Goal: Information Seeking & Learning: Learn about a topic

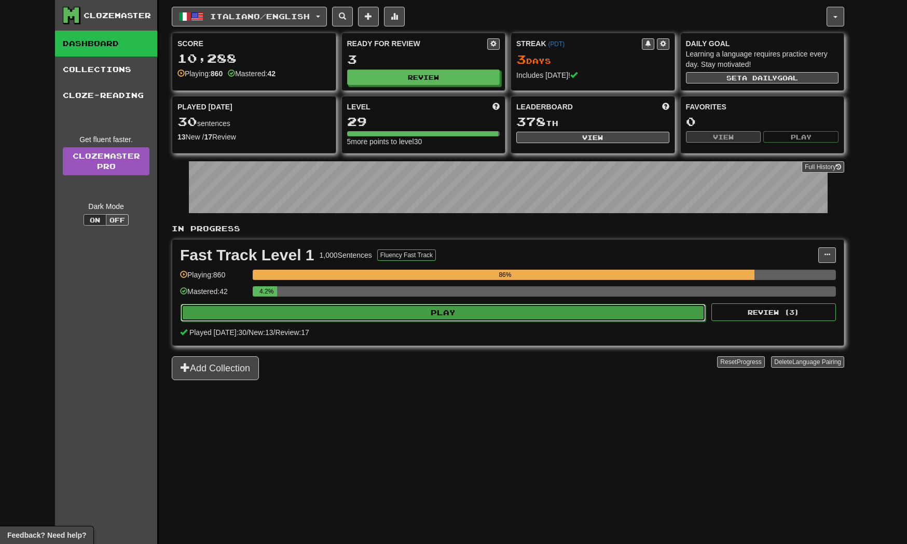
click at [504, 310] on button "Play" at bounding box center [442, 313] width 525 height 18
select select "**"
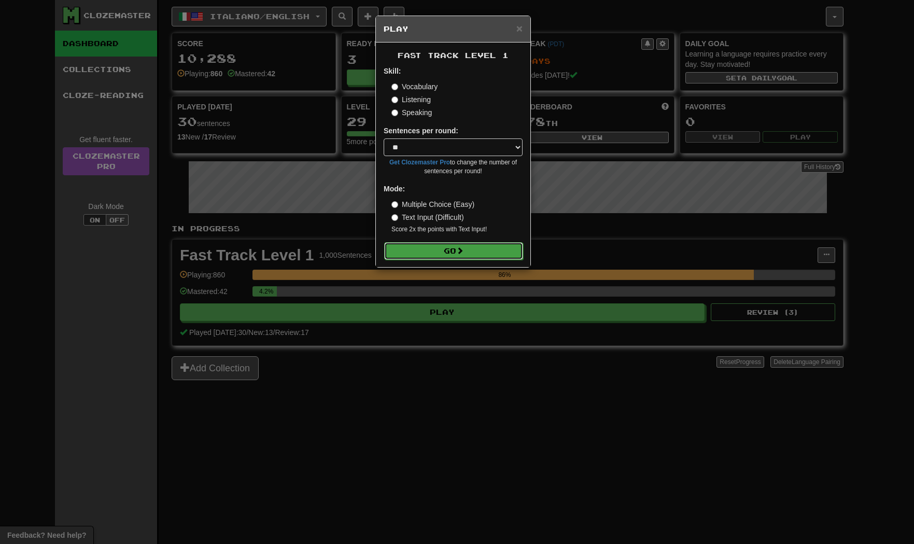
click at [471, 243] on button "Go" at bounding box center [453, 251] width 139 height 18
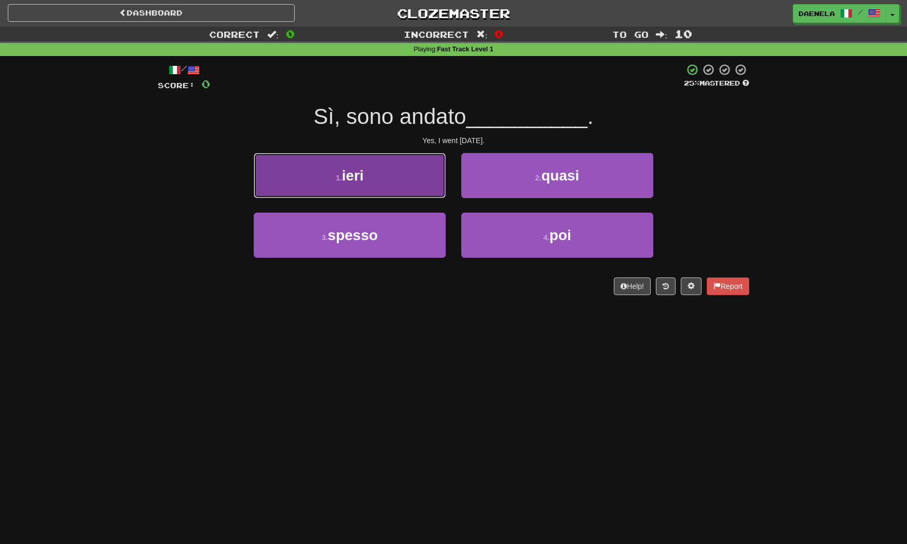
click at [371, 186] on button "1 . ieri" at bounding box center [350, 175] width 192 height 45
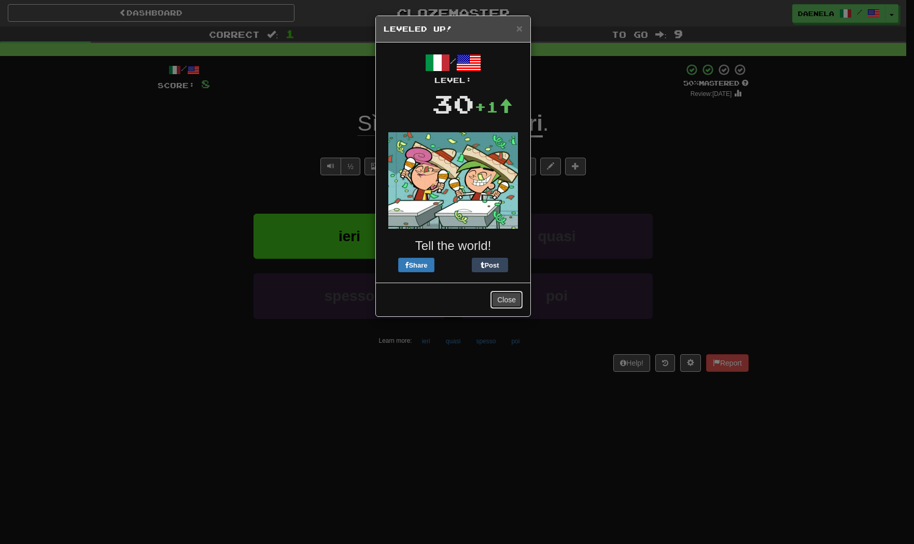
click at [507, 297] on button "Close" at bounding box center [507, 300] width 32 height 18
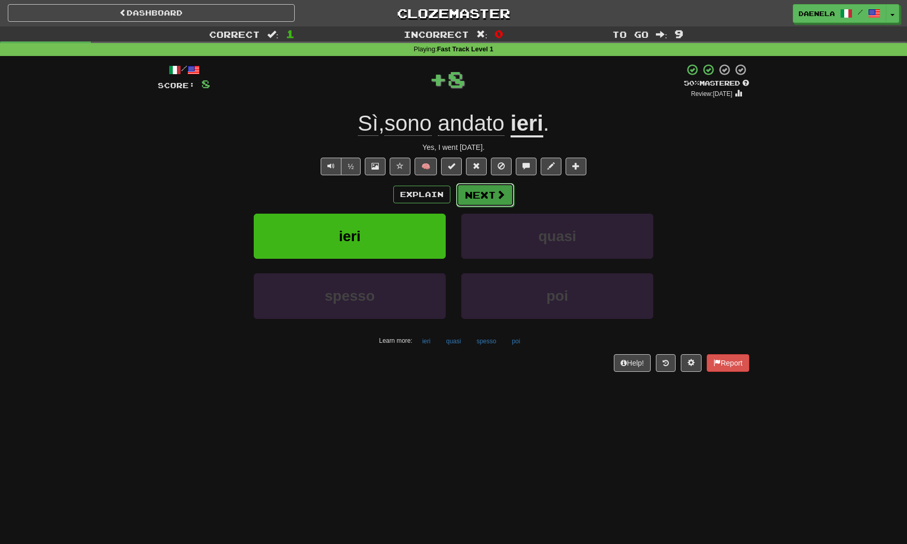
click at [480, 195] on button "Next" at bounding box center [485, 195] width 58 height 24
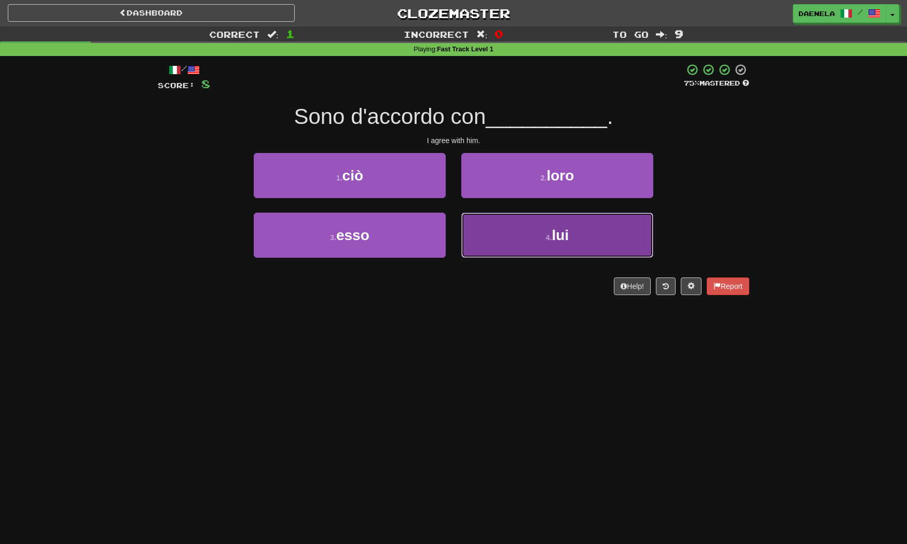
click at [519, 240] on button "4 . lui" at bounding box center [557, 235] width 192 height 45
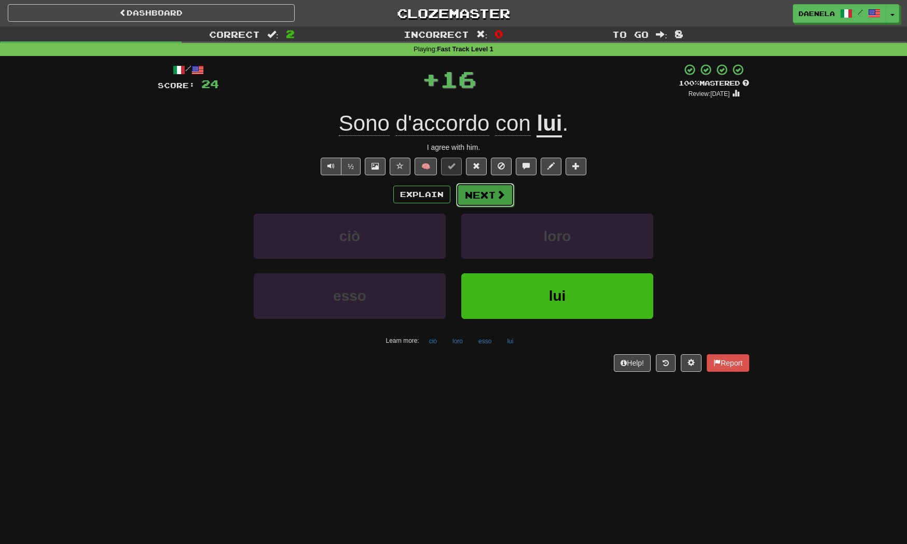
click at [482, 184] on button "Next" at bounding box center [485, 195] width 58 height 24
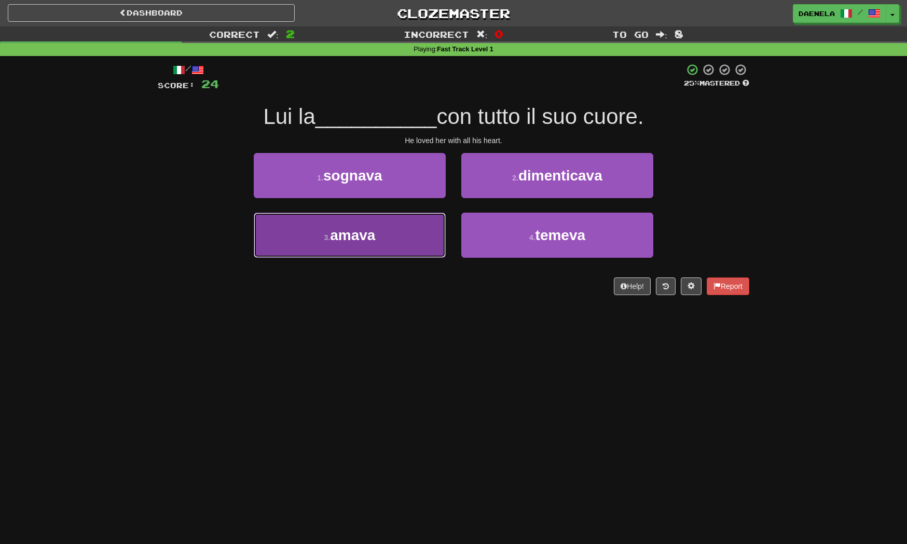
click at [377, 242] on button "3 . amava" at bounding box center [350, 235] width 192 height 45
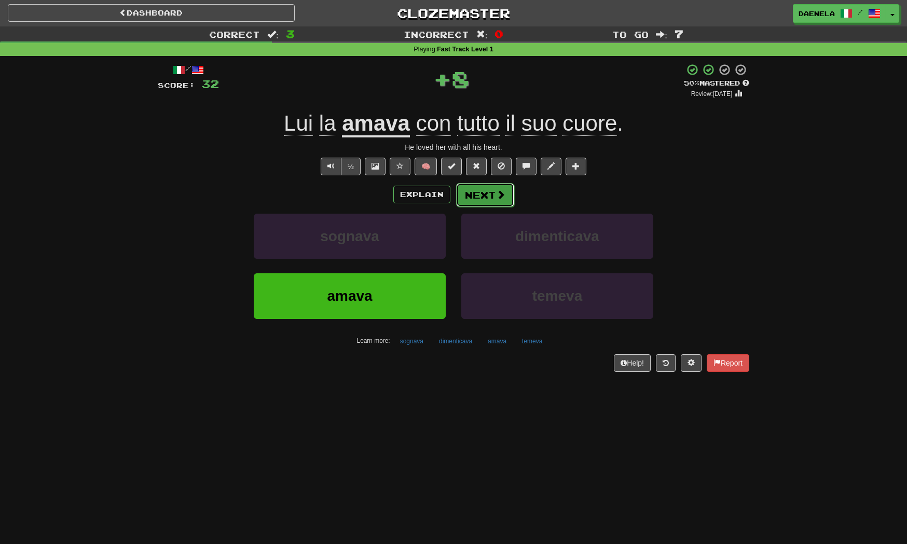
drag, startPoint x: 461, startPoint y: 190, endPoint x: 469, endPoint y: 192, distance: 8.1
click at [469, 192] on button "Next" at bounding box center [485, 195] width 58 height 24
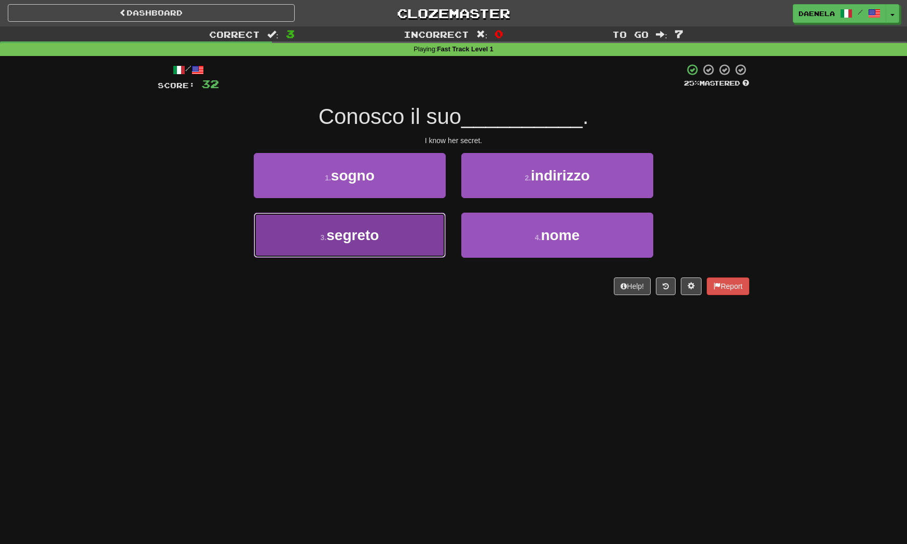
click at [297, 235] on button "3 . segreto" at bounding box center [350, 235] width 192 height 45
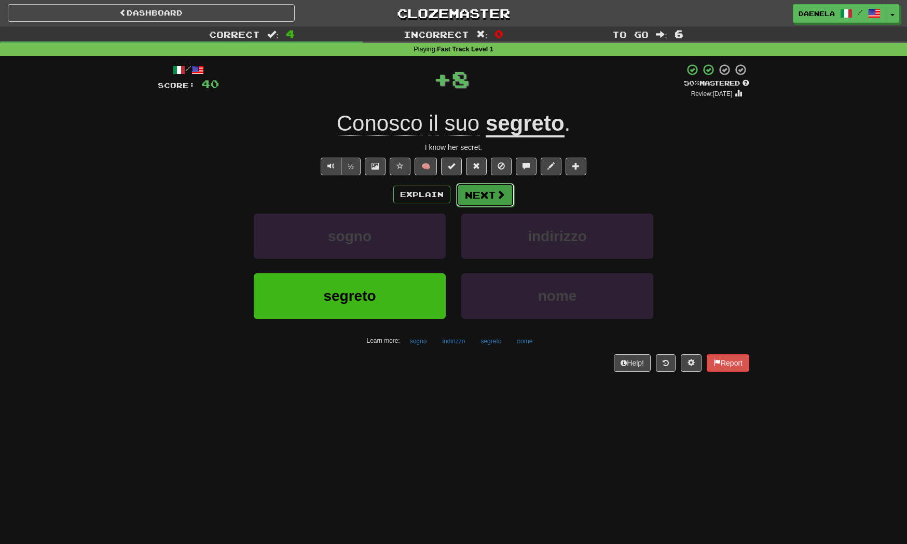
click at [479, 191] on button "Next" at bounding box center [485, 195] width 58 height 24
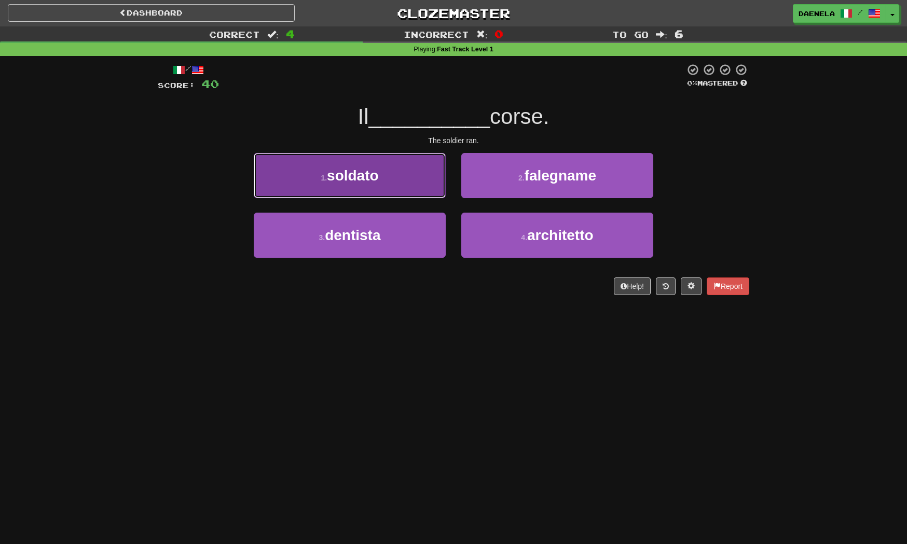
click at [292, 175] on button "1 . soldato" at bounding box center [350, 175] width 192 height 45
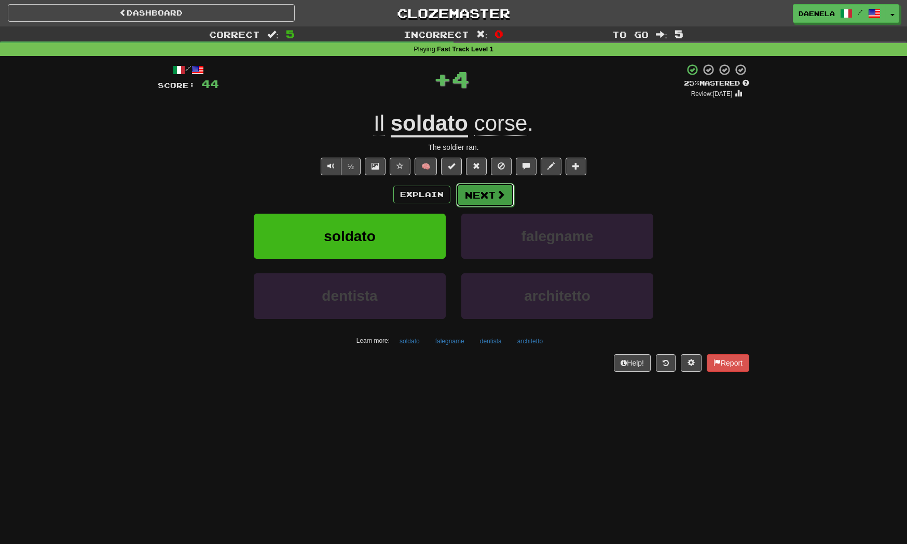
click at [467, 196] on button "Next" at bounding box center [485, 195] width 58 height 24
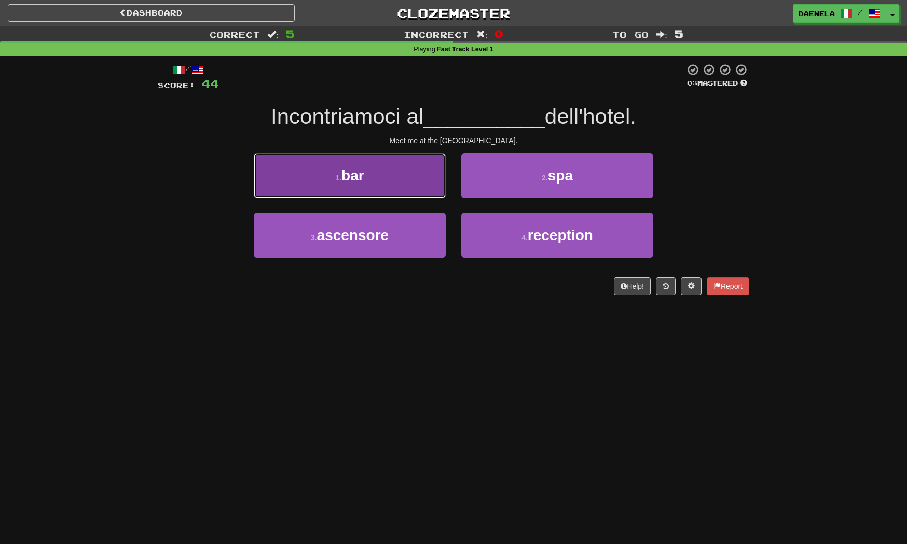
click at [306, 162] on button "1 . bar" at bounding box center [350, 175] width 192 height 45
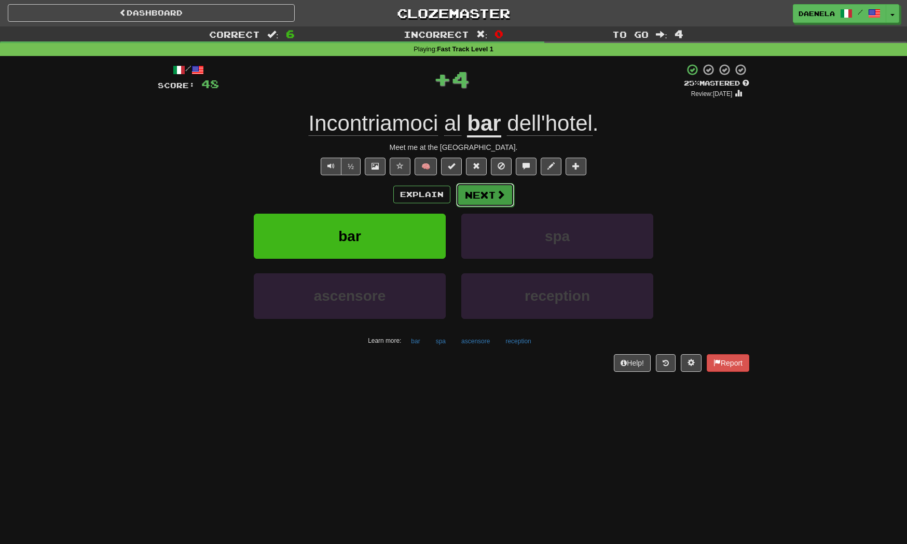
click at [494, 196] on button "Next" at bounding box center [485, 195] width 58 height 24
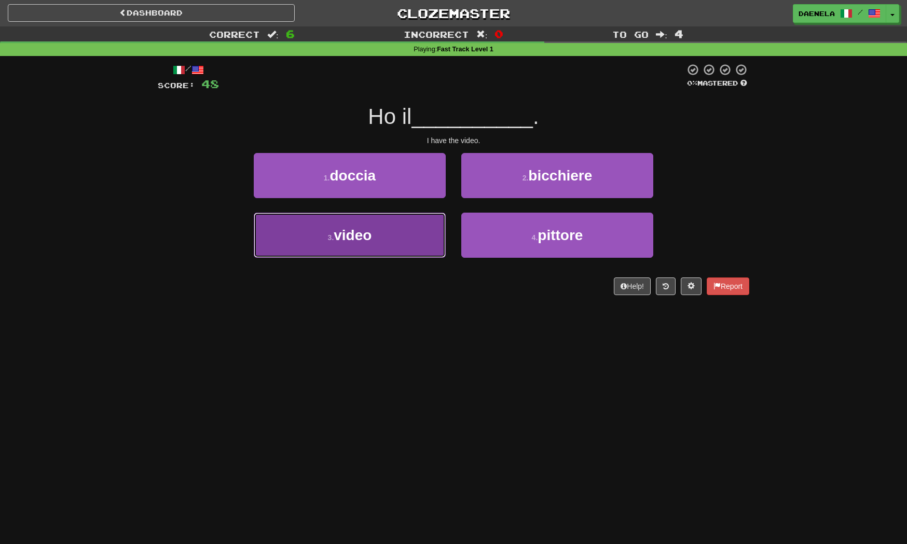
click at [379, 255] on button "3 . video" at bounding box center [350, 235] width 192 height 45
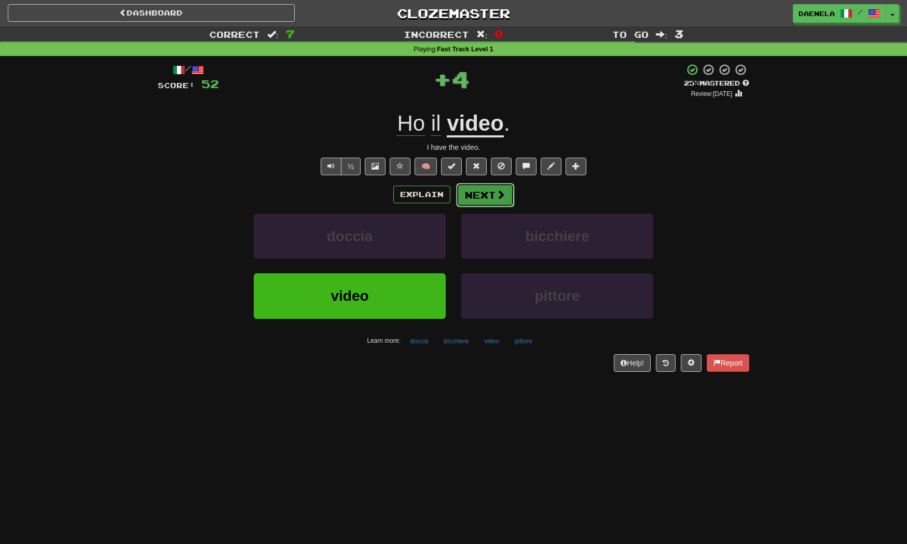
click at [484, 201] on button "Next" at bounding box center [485, 195] width 58 height 24
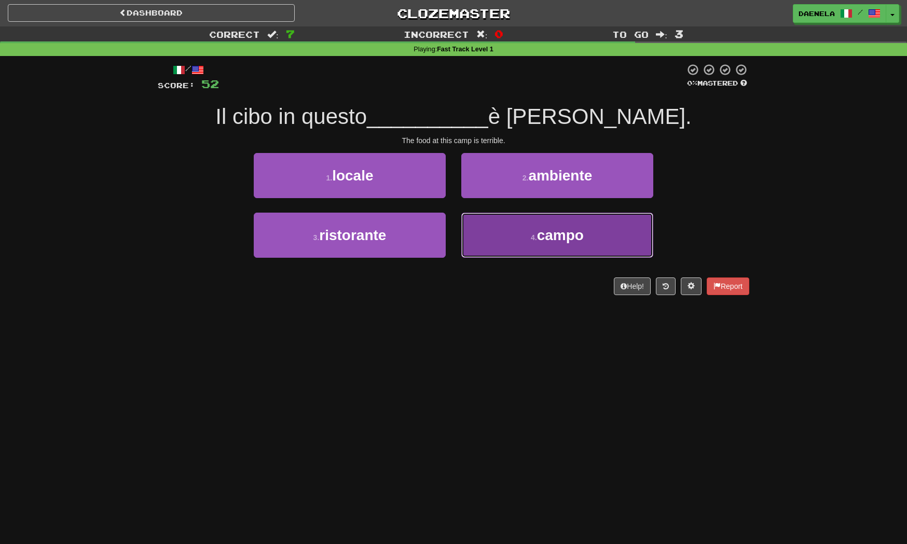
click at [561, 240] on span "campo" at bounding box center [560, 235] width 47 height 16
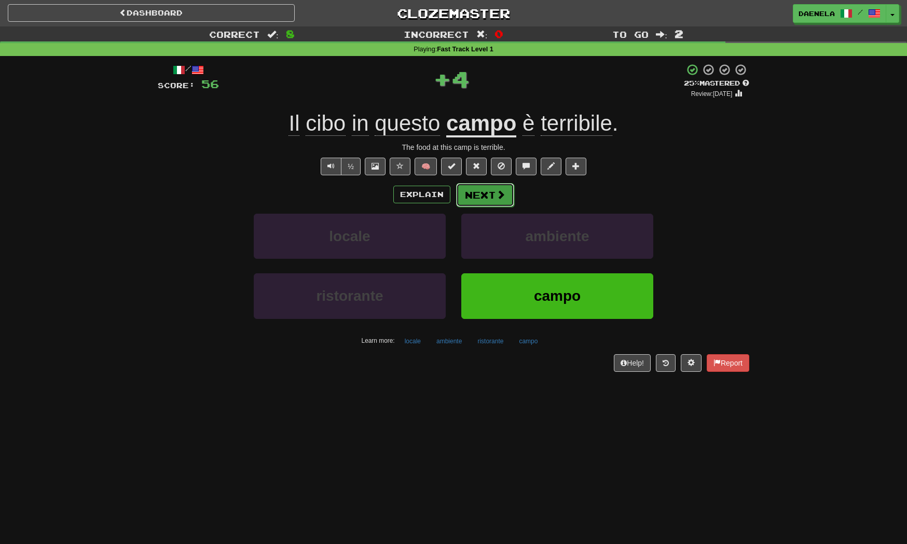
click at [478, 196] on button "Next" at bounding box center [485, 195] width 58 height 24
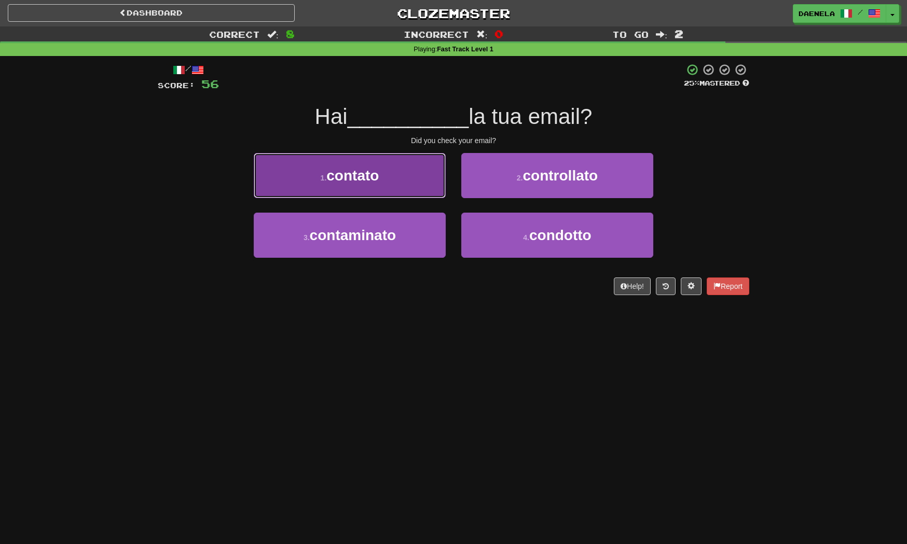
click at [309, 182] on button "1 . contato" at bounding box center [350, 175] width 192 height 45
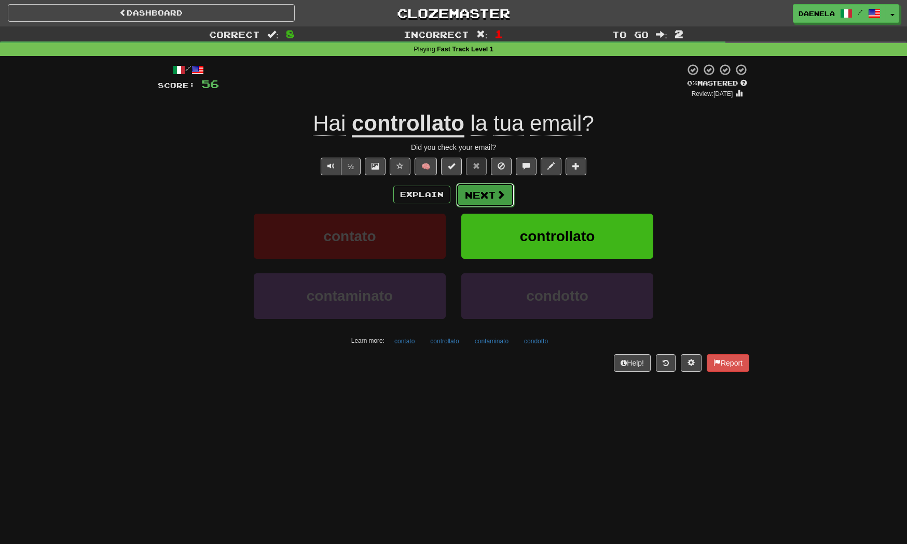
click at [508, 198] on button "Next" at bounding box center [485, 195] width 58 height 24
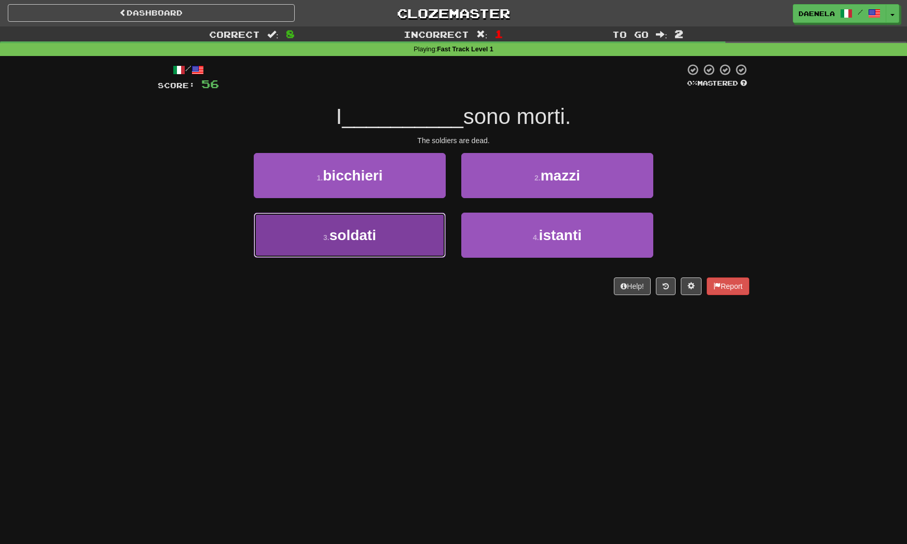
click at [398, 253] on button "3 . soldati" at bounding box center [350, 235] width 192 height 45
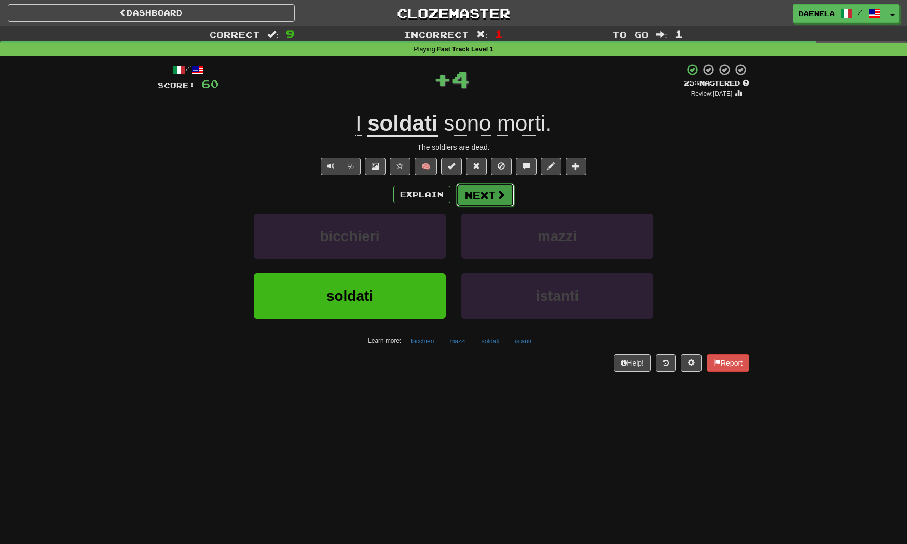
click at [476, 197] on button "Next" at bounding box center [485, 195] width 58 height 24
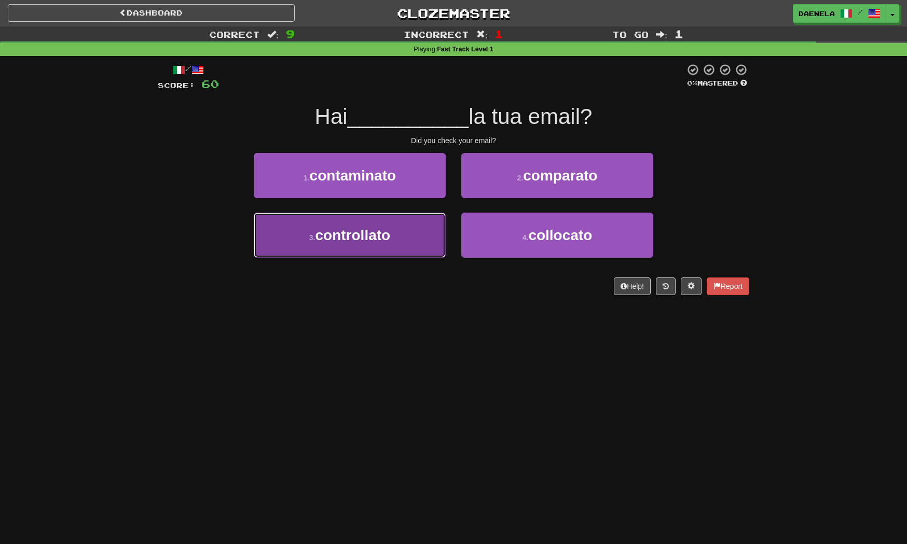
click at [377, 243] on span "controllato" at bounding box center [352, 235] width 75 height 16
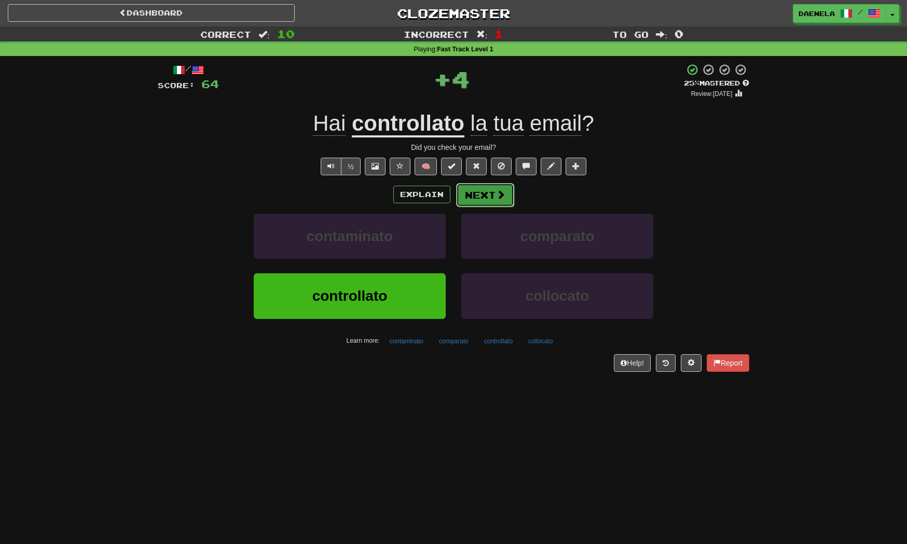
click at [483, 200] on button "Next" at bounding box center [485, 195] width 58 height 24
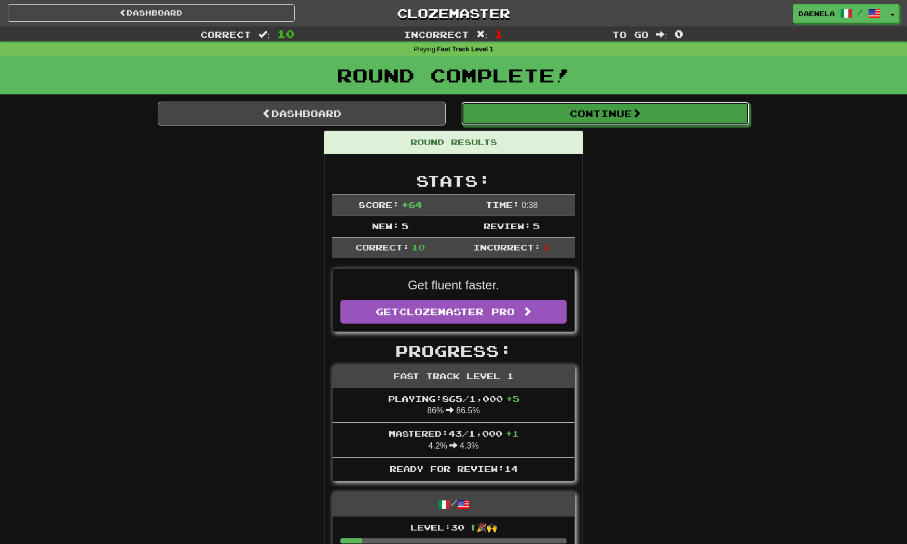
click at [523, 120] on button "Continue" at bounding box center [605, 114] width 288 height 24
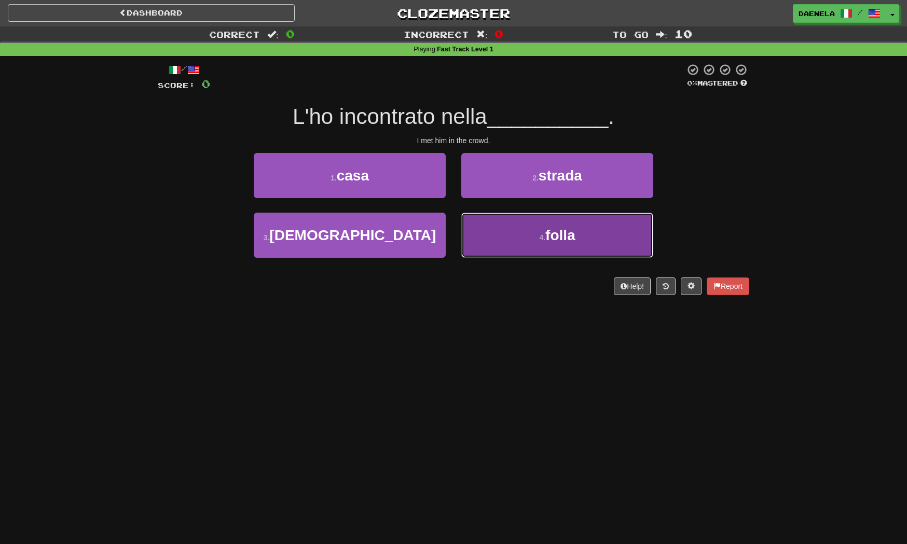
click at [491, 238] on button "4 . folla" at bounding box center [557, 235] width 192 height 45
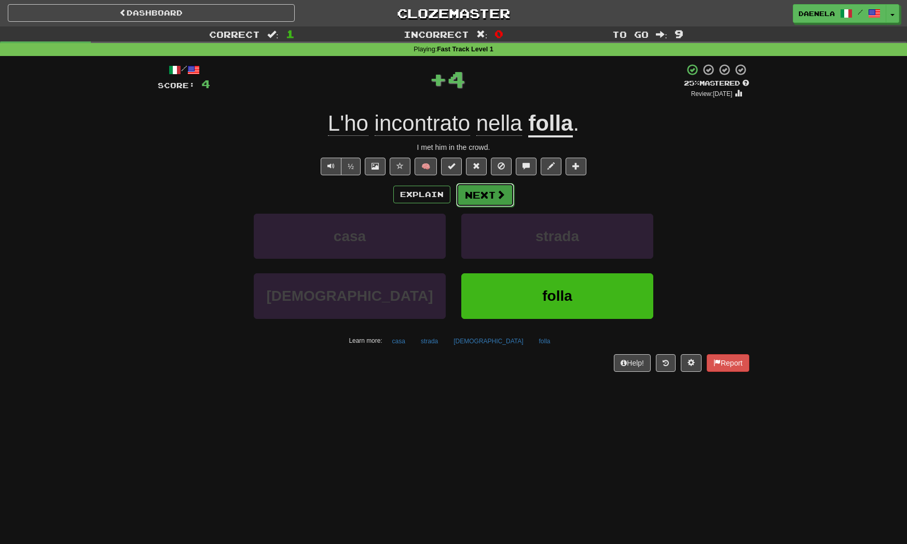
click at [481, 196] on button "Next" at bounding box center [485, 195] width 58 height 24
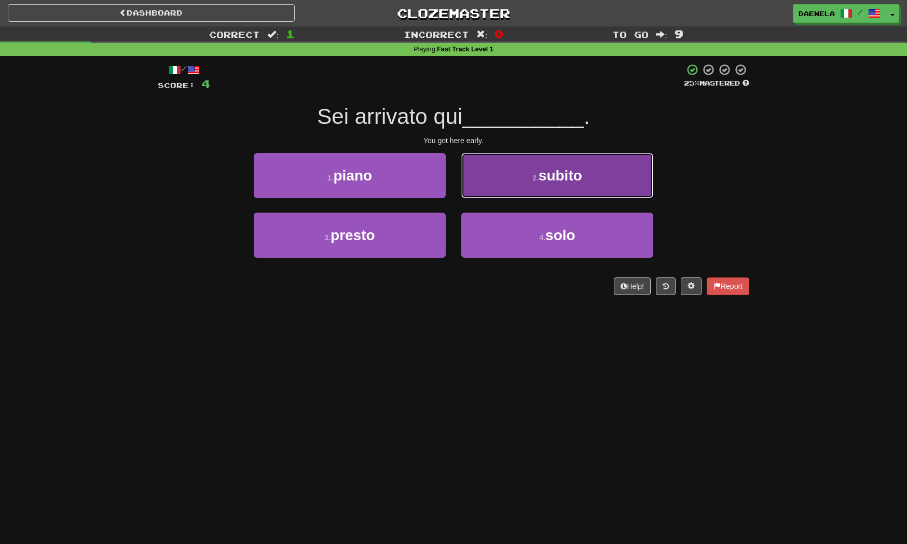
click at [517, 170] on button "2 . subito" at bounding box center [557, 175] width 192 height 45
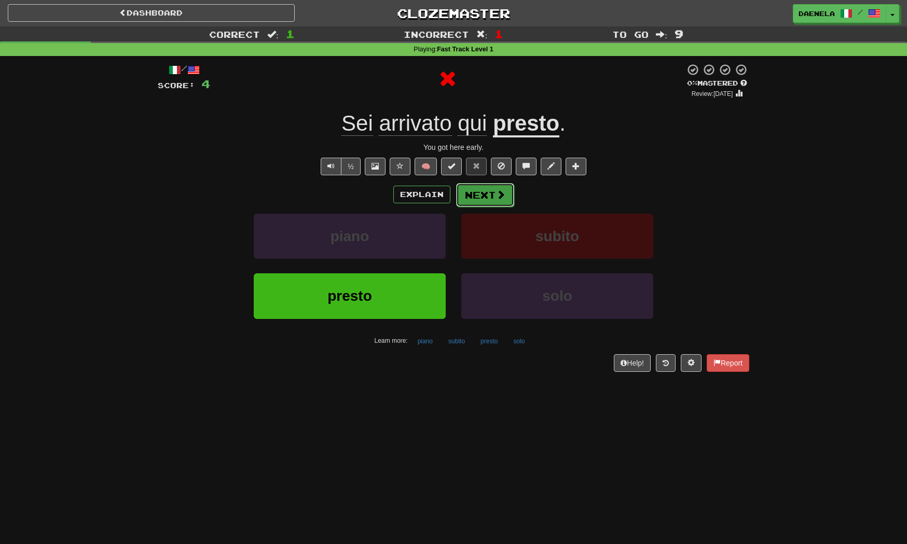
click at [491, 193] on button "Next" at bounding box center [485, 195] width 58 height 24
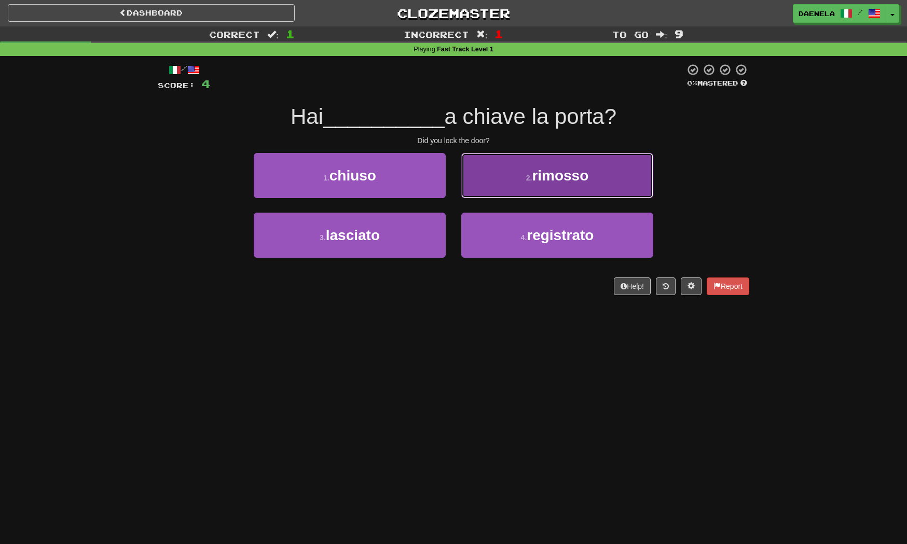
click at [518, 177] on button "2 . rimosso" at bounding box center [557, 175] width 192 height 45
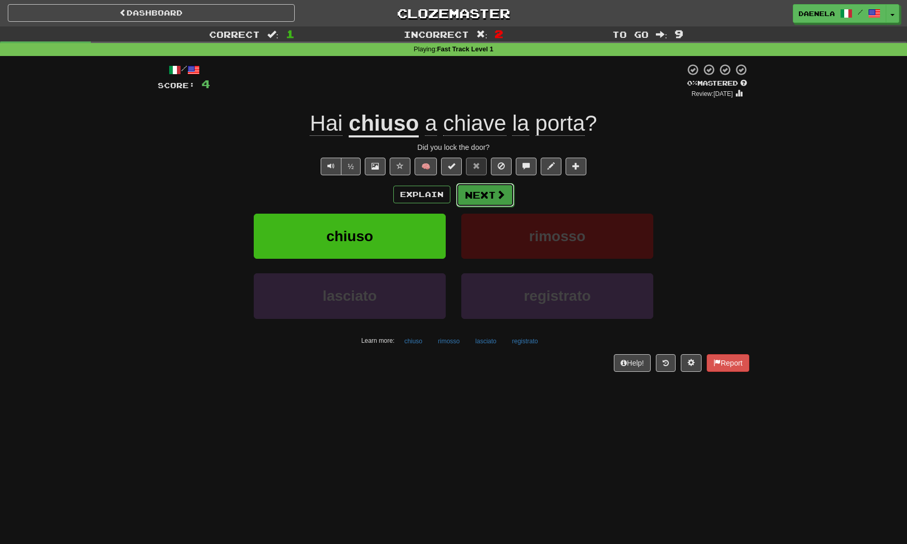
click at [479, 197] on button "Next" at bounding box center [485, 195] width 58 height 24
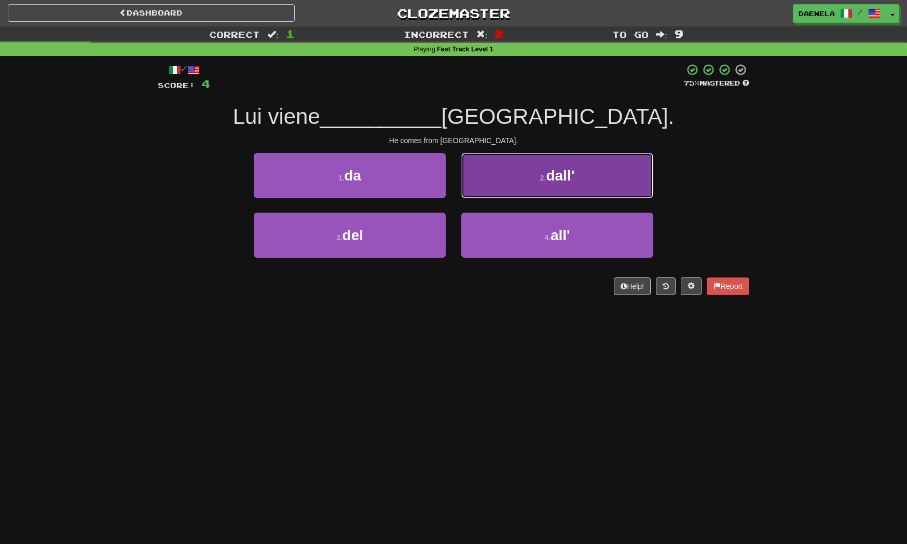
click at [505, 181] on button "2 . dall'" at bounding box center [557, 175] width 192 height 45
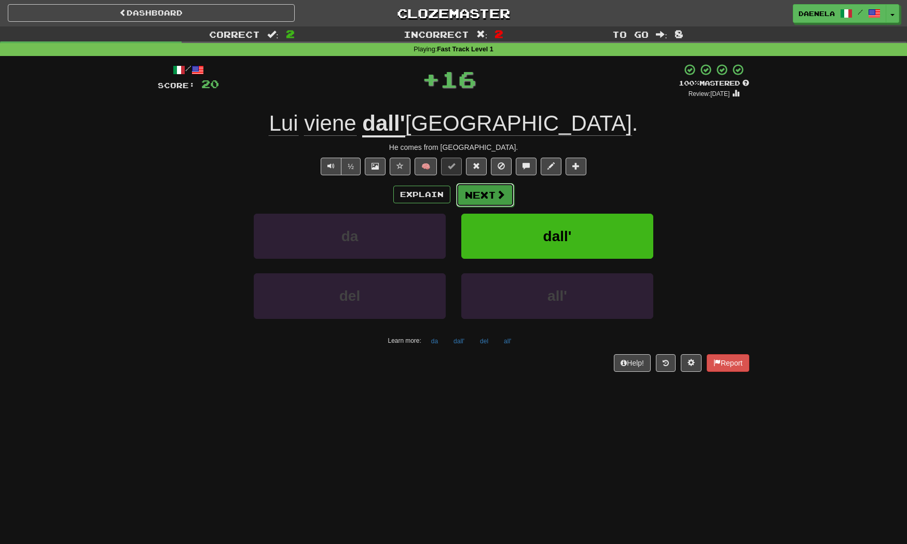
click at [476, 198] on button "Next" at bounding box center [485, 195] width 58 height 24
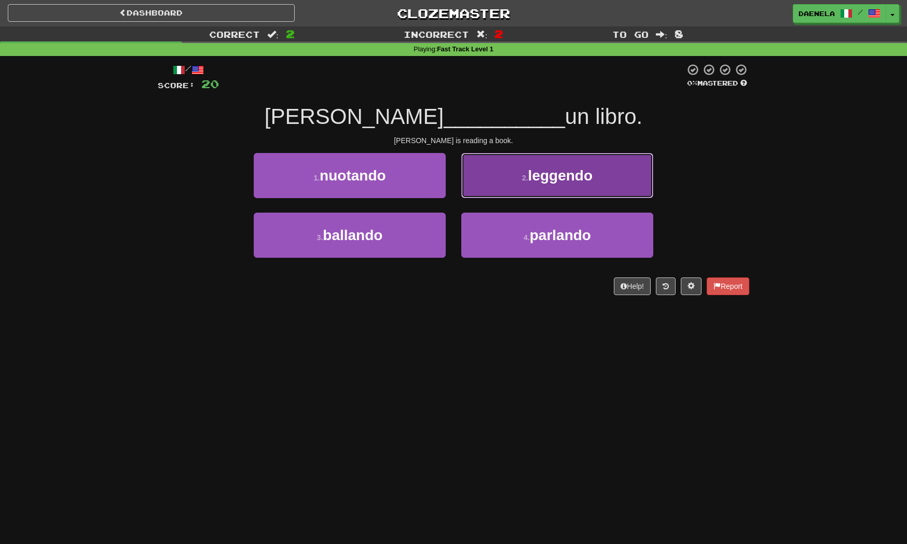
click at [536, 180] on span "leggendo" at bounding box center [560, 176] width 64 height 16
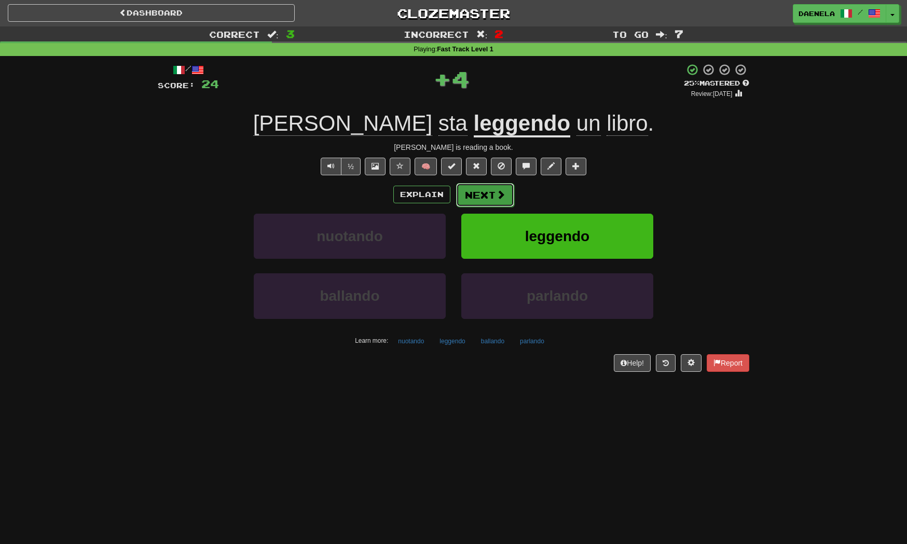
click at [491, 201] on button "Next" at bounding box center [485, 195] width 58 height 24
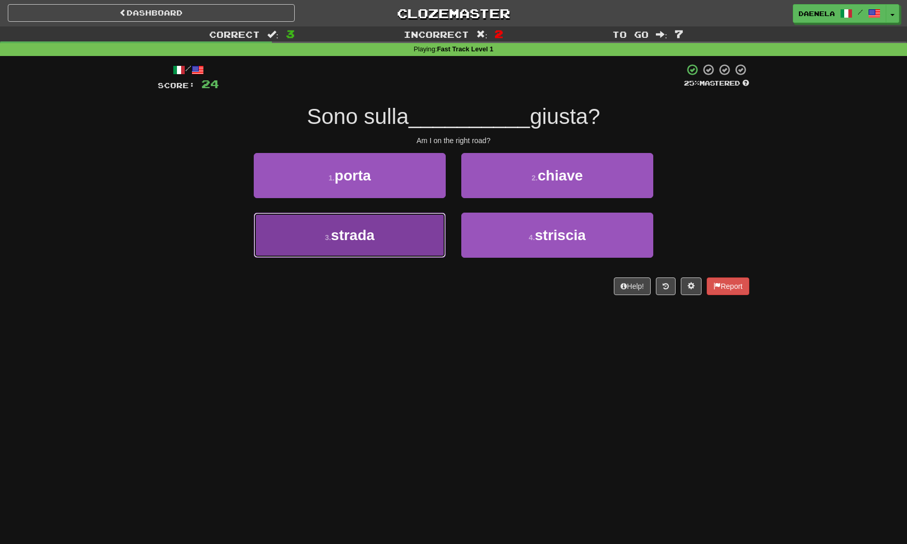
click at [420, 233] on button "3 . strada" at bounding box center [350, 235] width 192 height 45
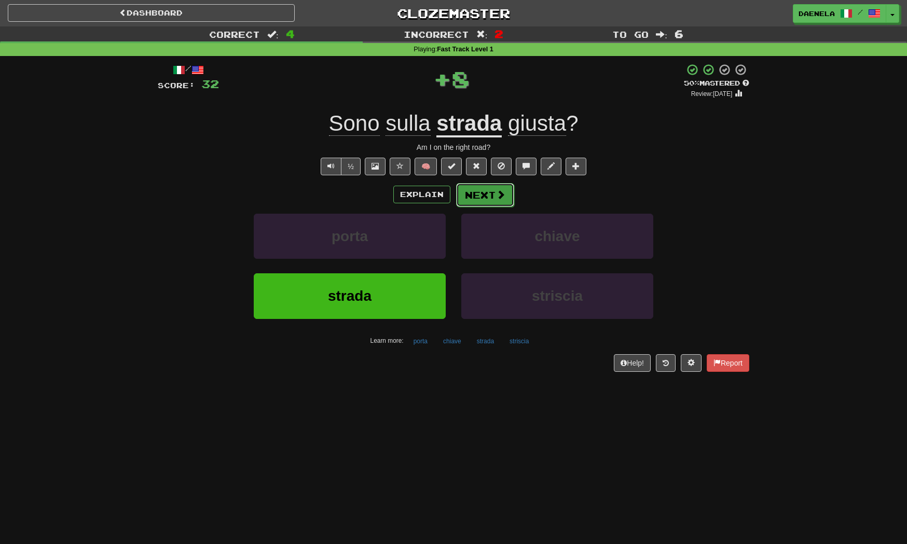
click at [503, 197] on span at bounding box center [500, 194] width 9 height 9
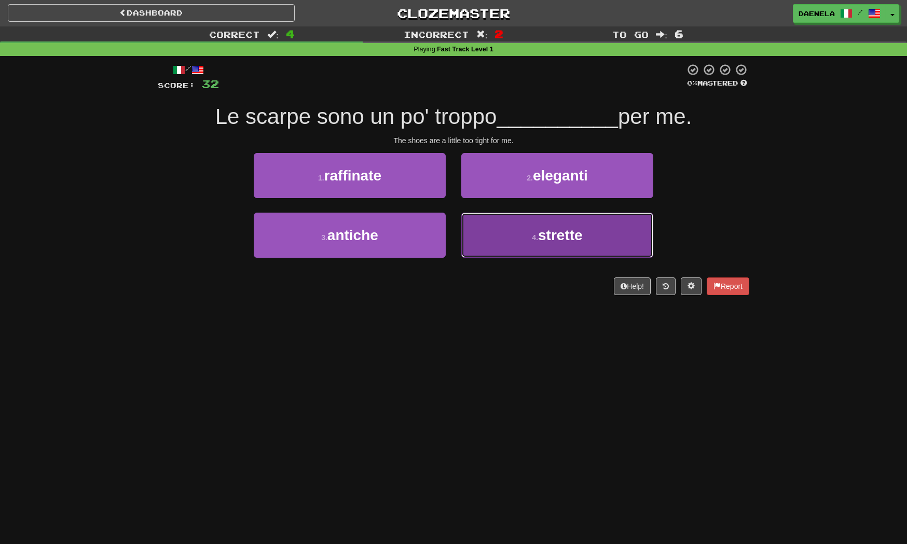
click at [559, 250] on button "4 . strette" at bounding box center [557, 235] width 192 height 45
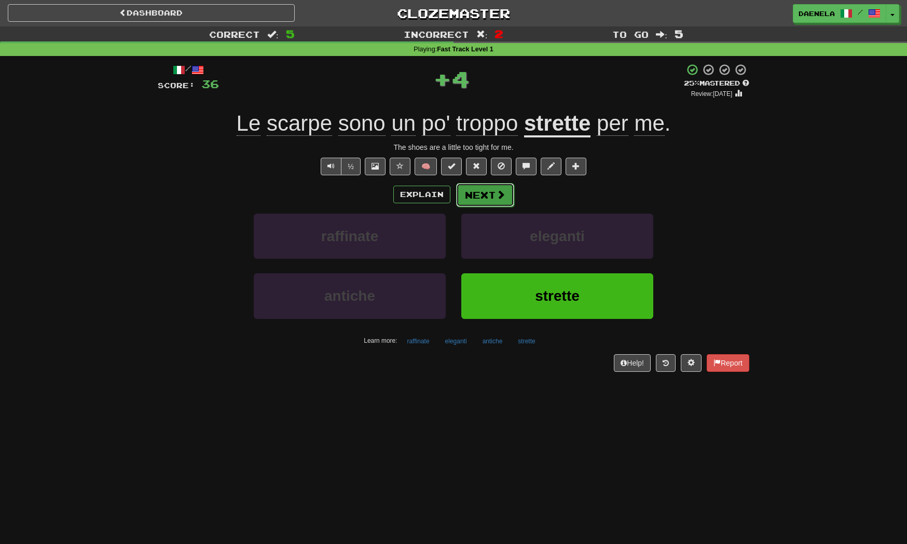
click at [499, 199] on span at bounding box center [500, 194] width 9 height 9
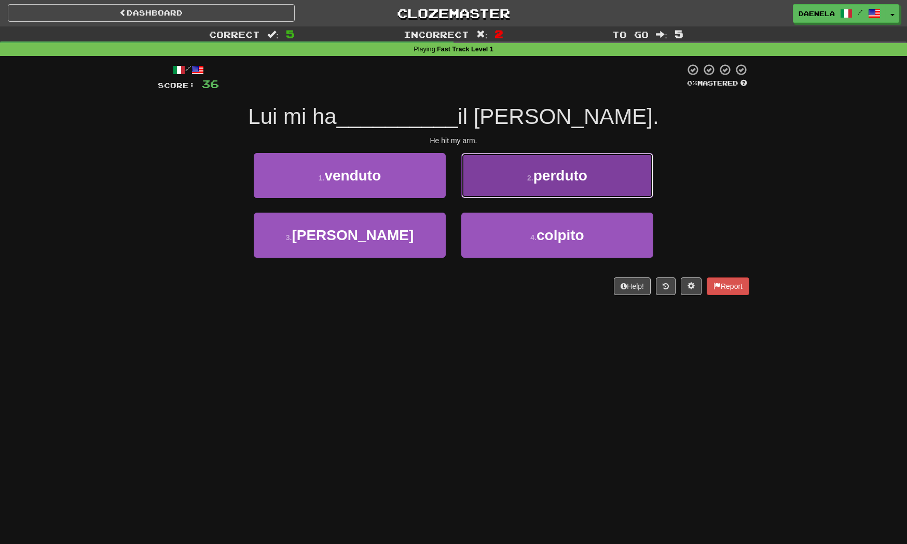
click at [484, 176] on button "2 . perduto" at bounding box center [557, 175] width 192 height 45
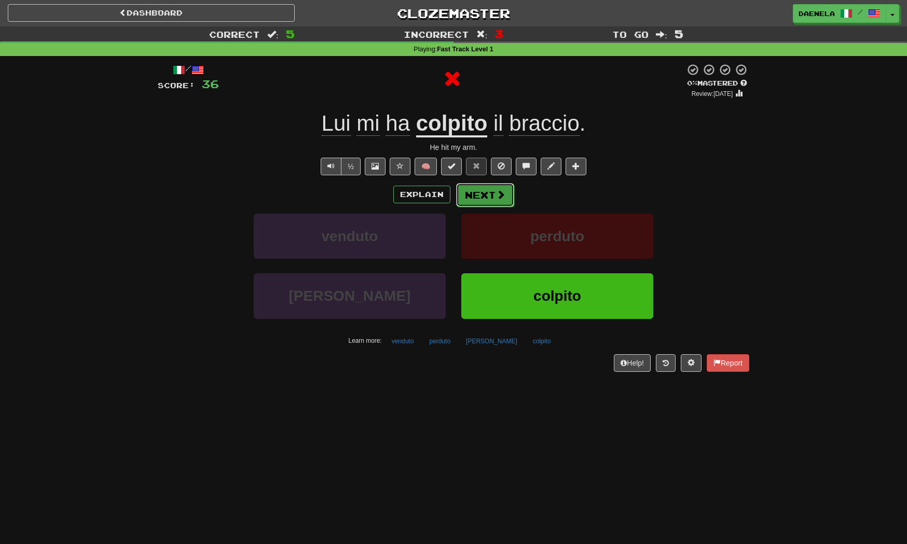
click at [478, 195] on button "Next" at bounding box center [485, 195] width 58 height 24
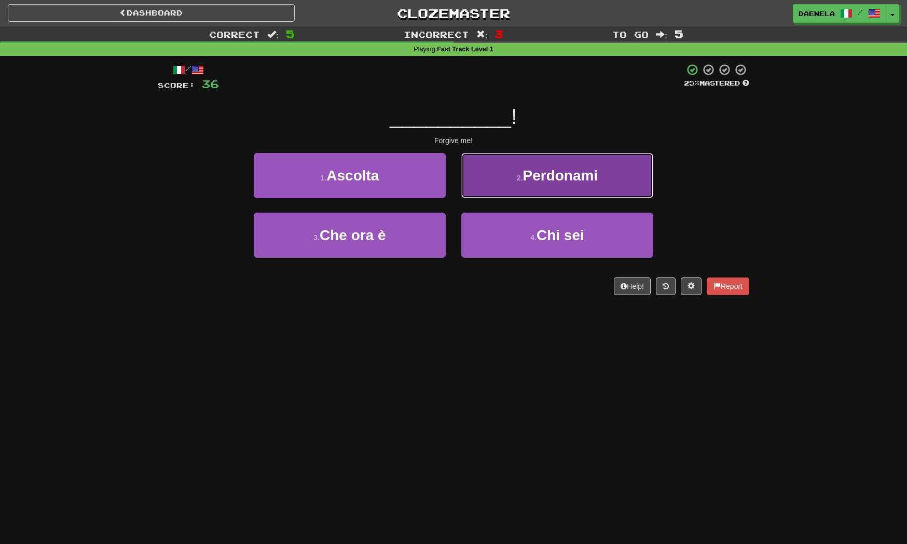
click at [538, 178] on span "Perdonami" at bounding box center [559, 176] width 75 height 16
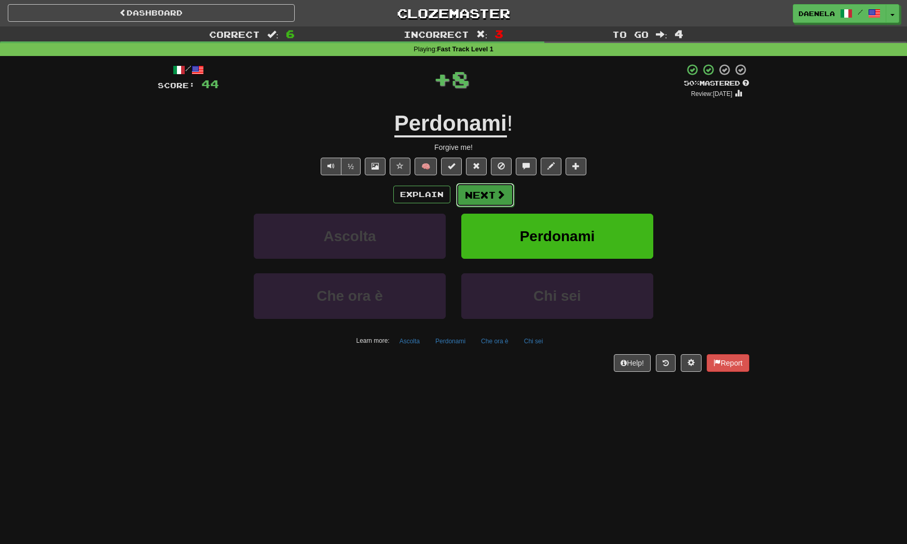
click at [504, 191] on span at bounding box center [500, 194] width 9 height 9
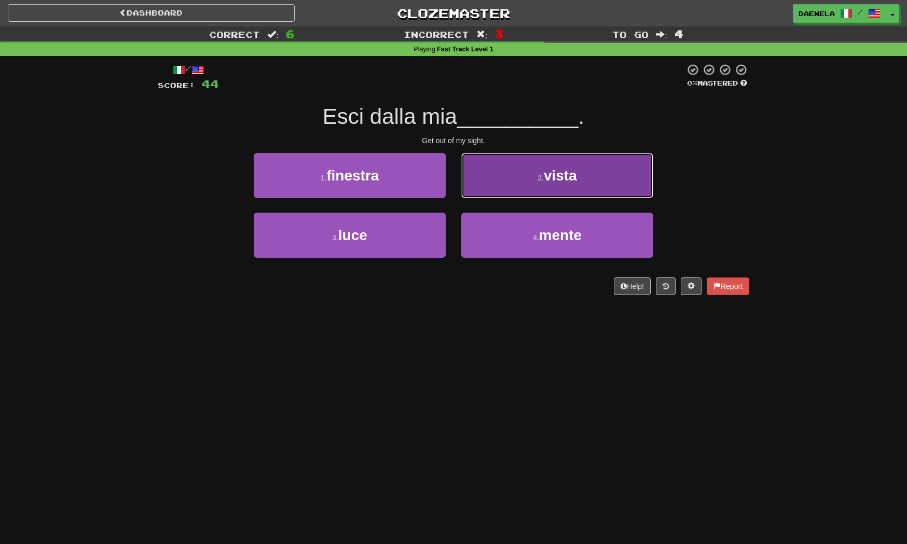
click at [559, 164] on button "2 . vista" at bounding box center [557, 175] width 192 height 45
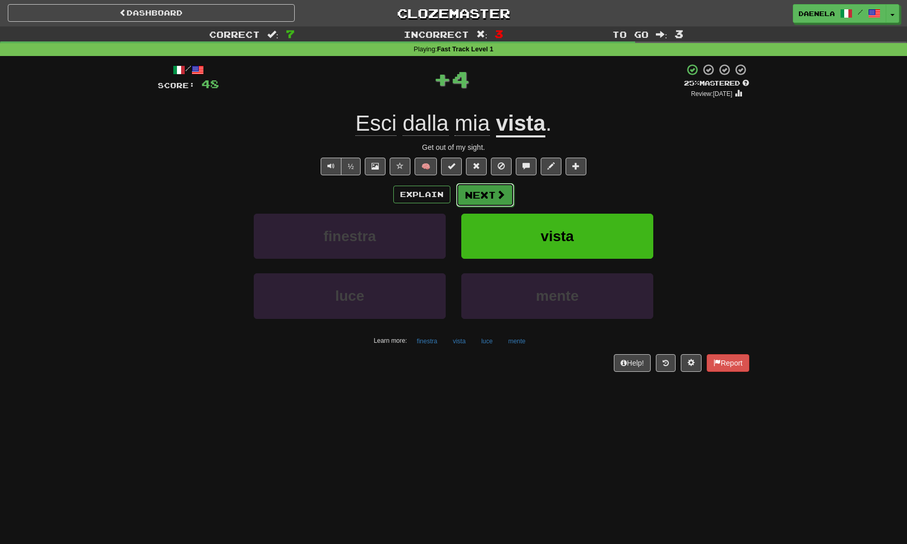
click at [494, 197] on button "Next" at bounding box center [485, 195] width 58 height 24
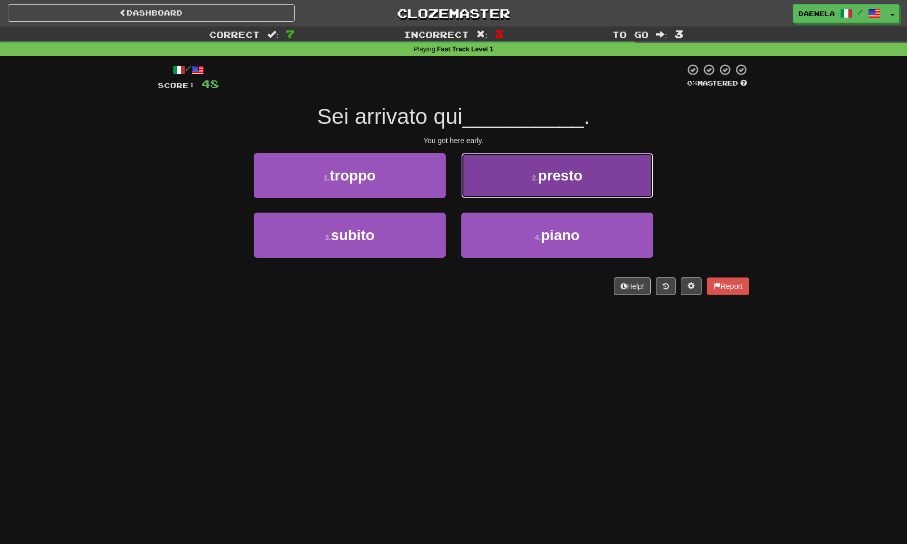
click at [507, 186] on button "2 . presto" at bounding box center [557, 175] width 192 height 45
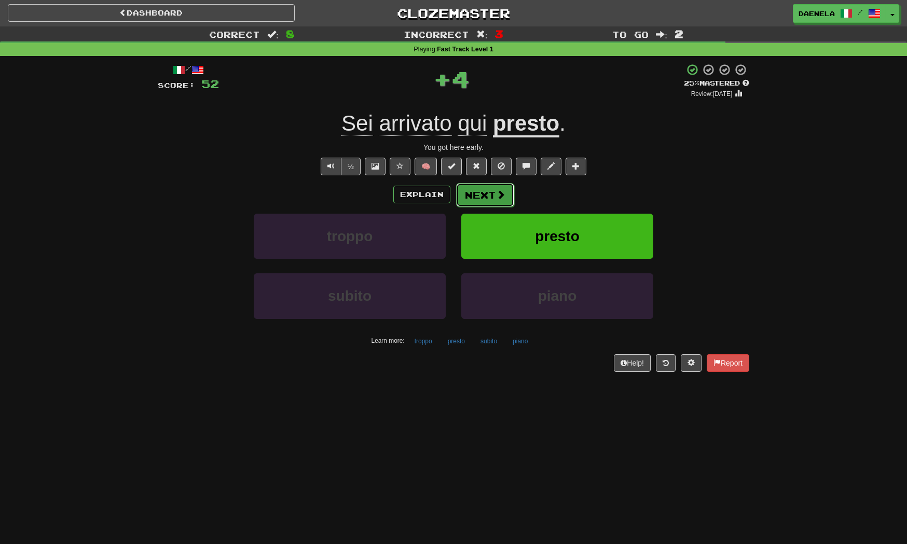
click at [496, 198] on span at bounding box center [500, 194] width 9 height 9
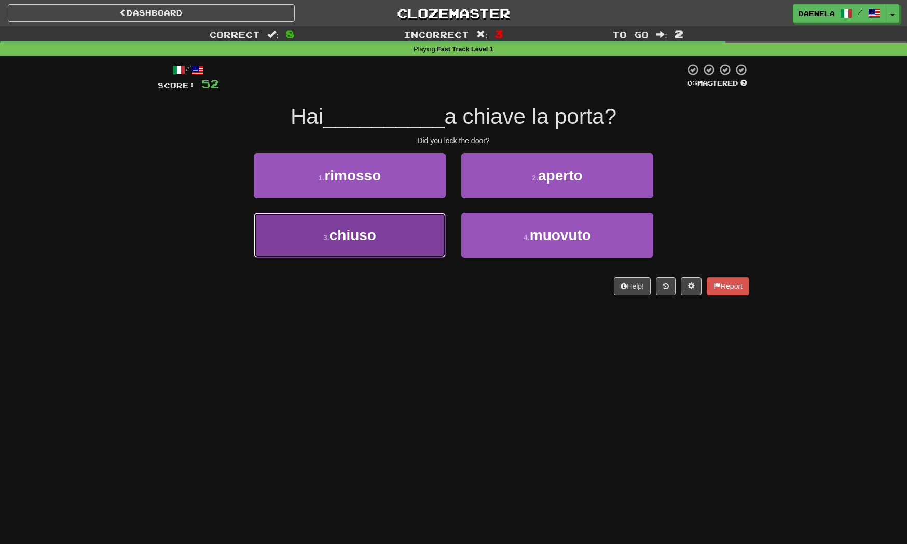
click at [404, 231] on button "3 . chiuso" at bounding box center [350, 235] width 192 height 45
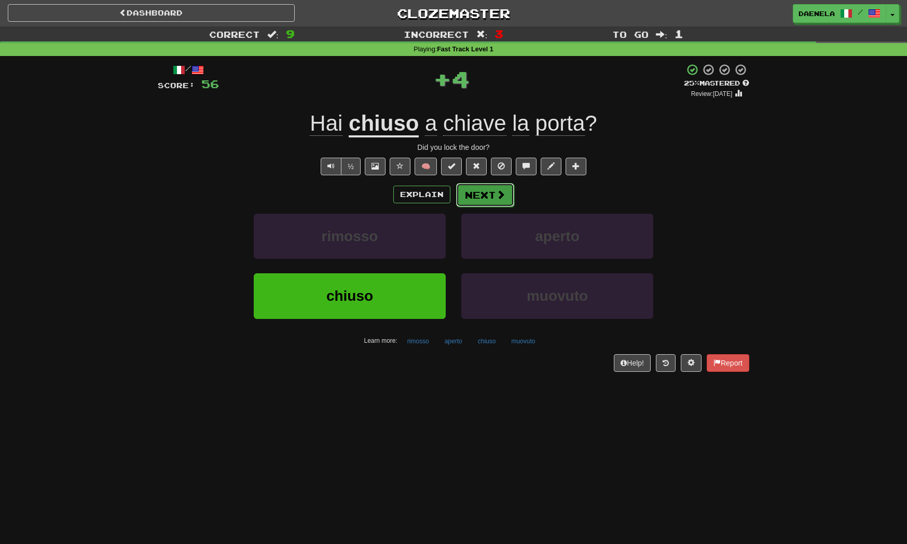
click at [481, 198] on button "Next" at bounding box center [485, 195] width 58 height 24
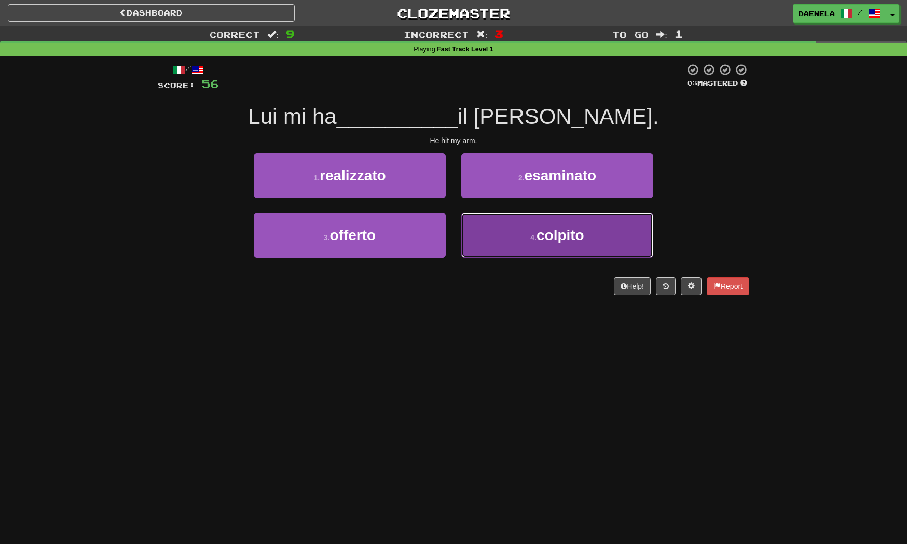
click at [505, 244] on button "4 . colpito" at bounding box center [557, 235] width 192 height 45
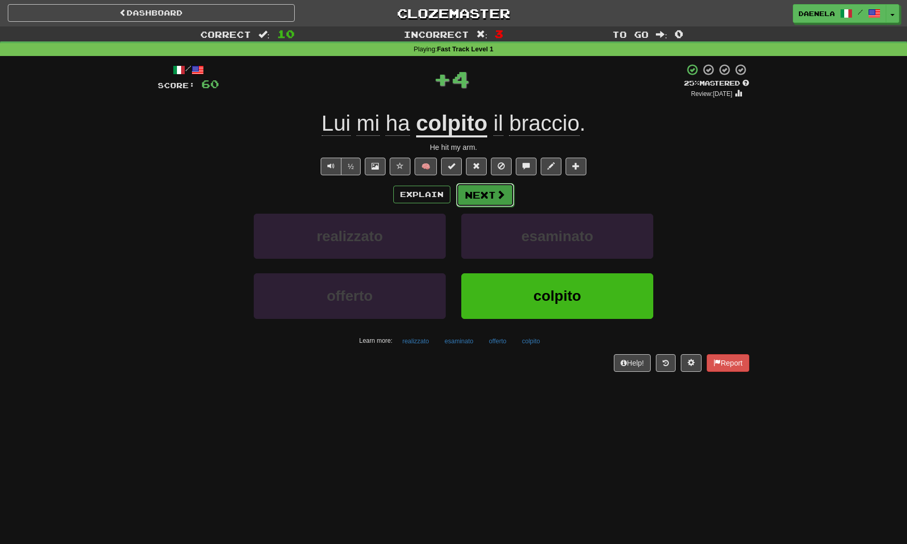
click at [501, 195] on span at bounding box center [500, 194] width 9 height 9
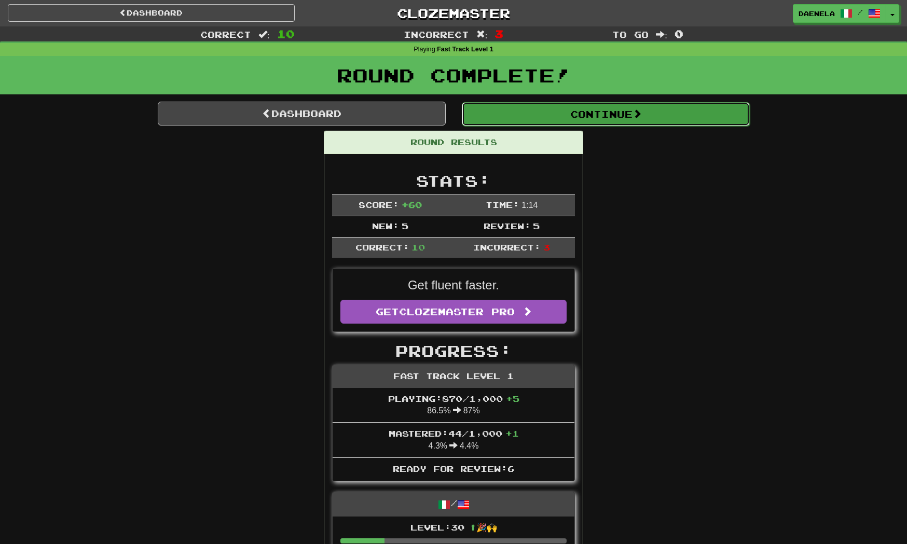
click at [494, 123] on button "Continue" at bounding box center [606, 114] width 288 height 24
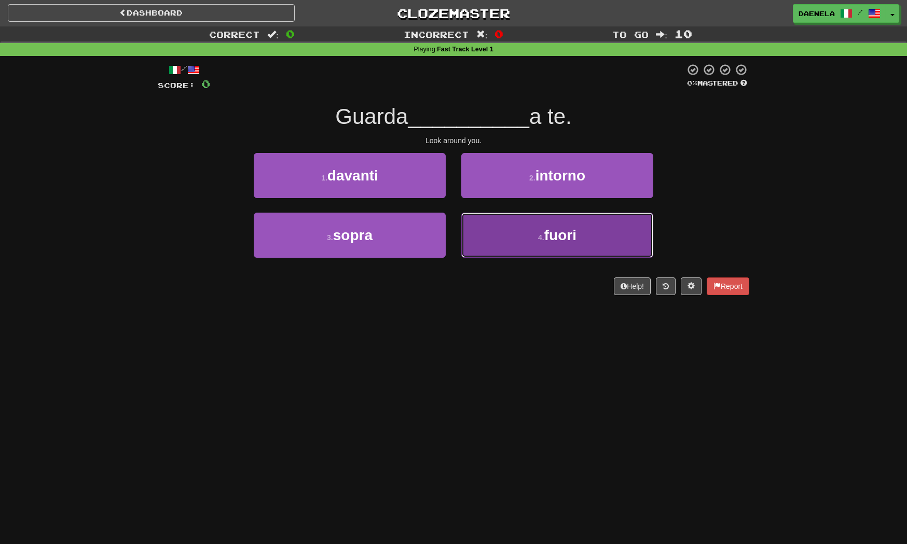
click at [534, 248] on button "4 . fuori" at bounding box center [557, 235] width 192 height 45
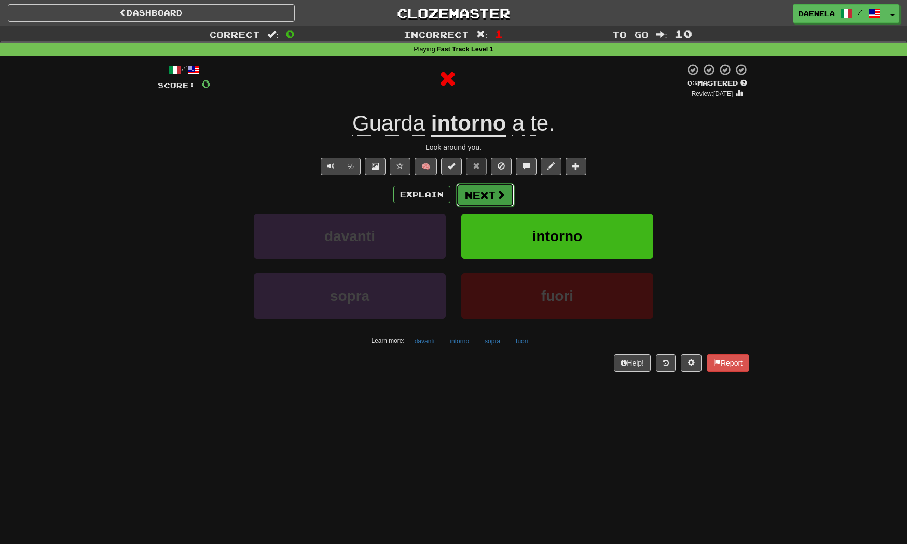
click at [506, 202] on button "Next" at bounding box center [485, 195] width 58 height 24
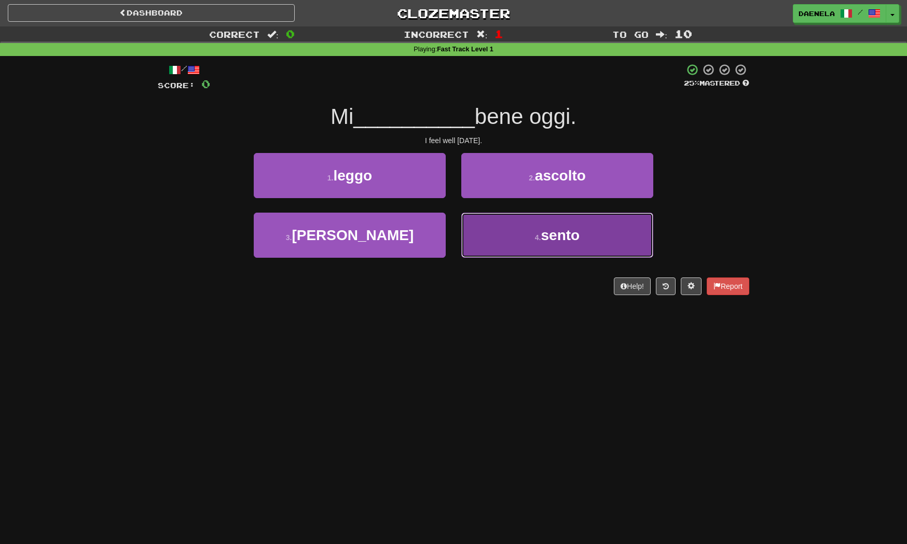
click at [519, 245] on button "4 . sento" at bounding box center [557, 235] width 192 height 45
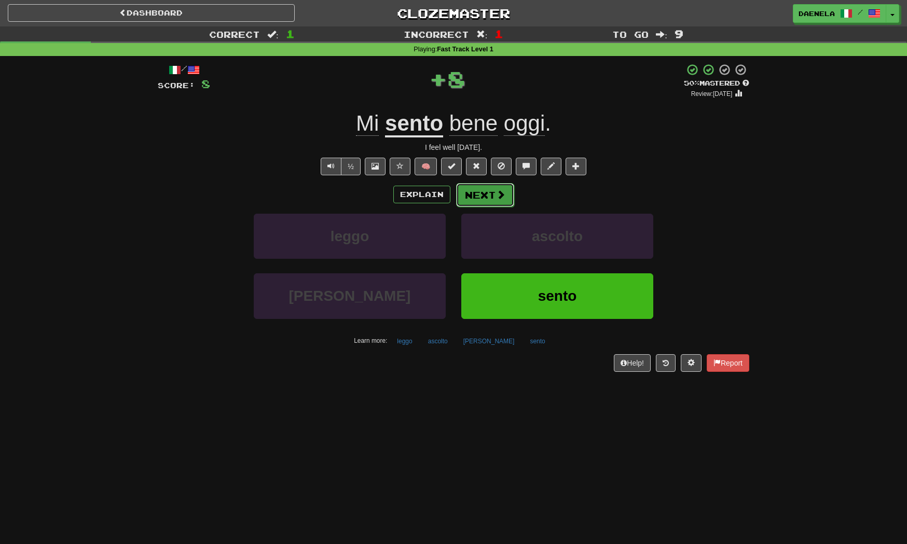
click at [484, 193] on button "Next" at bounding box center [485, 195] width 58 height 24
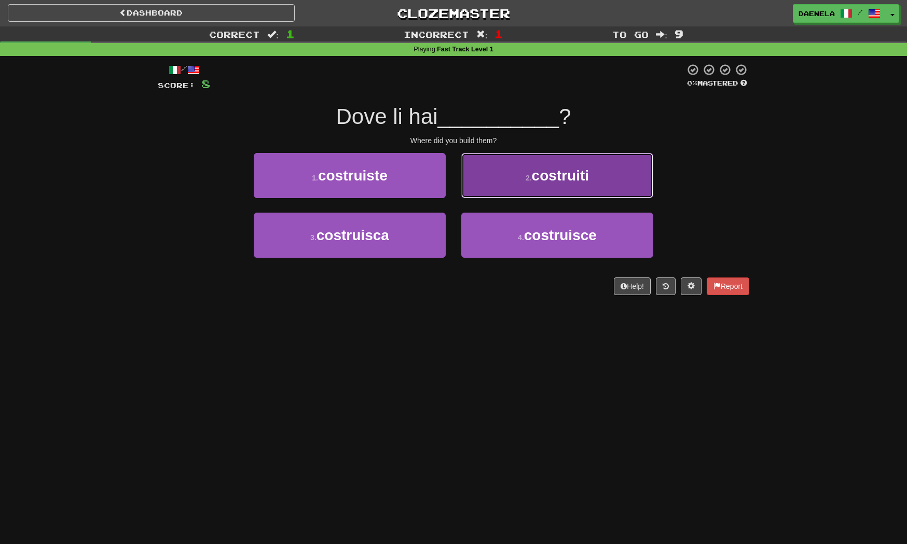
click at [489, 185] on button "2 . costruiti" at bounding box center [557, 175] width 192 height 45
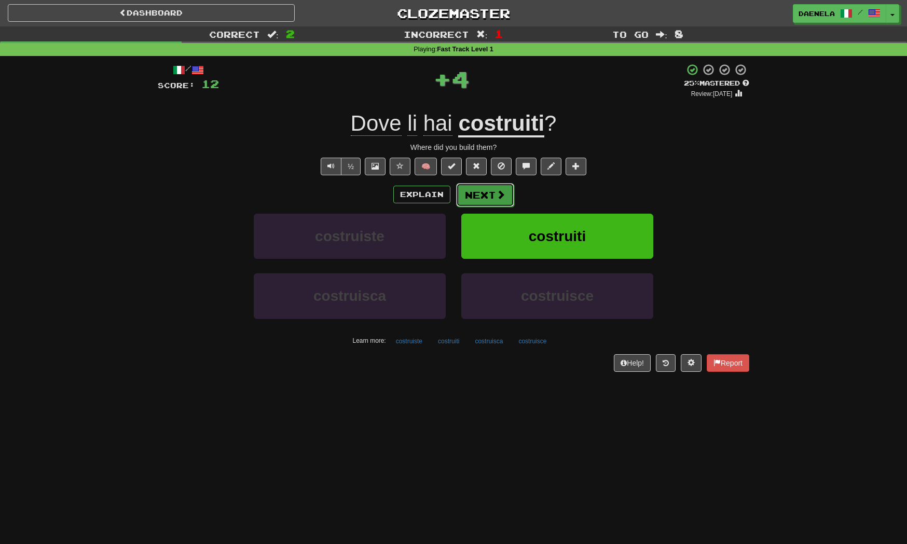
click at [485, 197] on button "Next" at bounding box center [485, 195] width 58 height 24
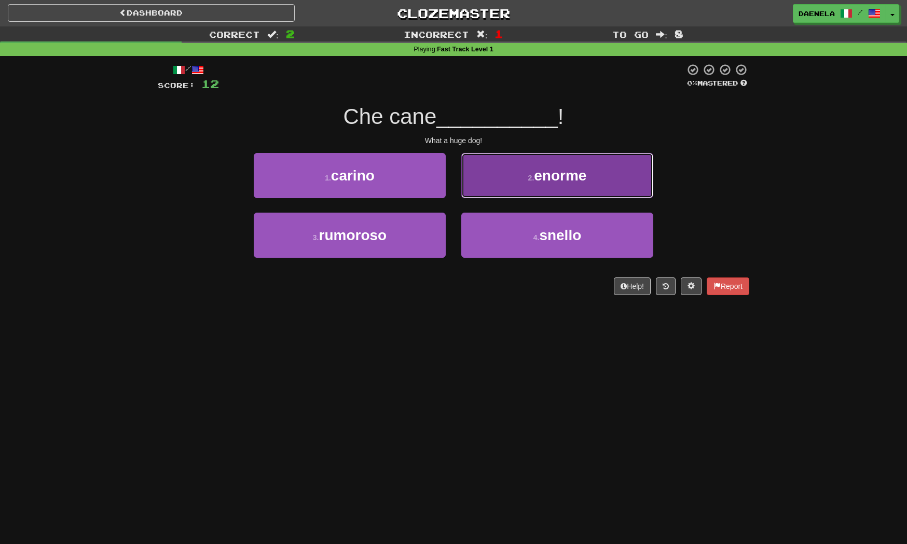
click at [479, 175] on button "2 . enorme" at bounding box center [557, 175] width 192 height 45
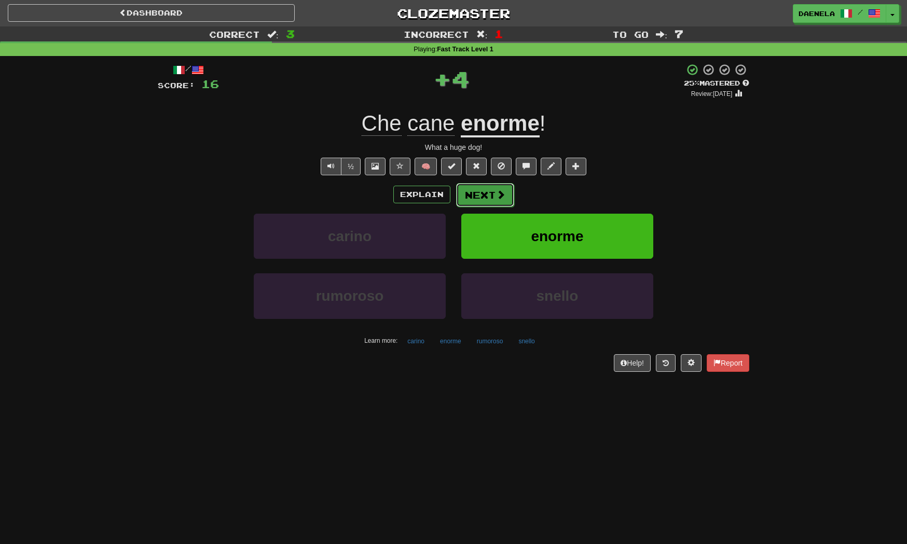
click at [471, 190] on button "Next" at bounding box center [485, 195] width 58 height 24
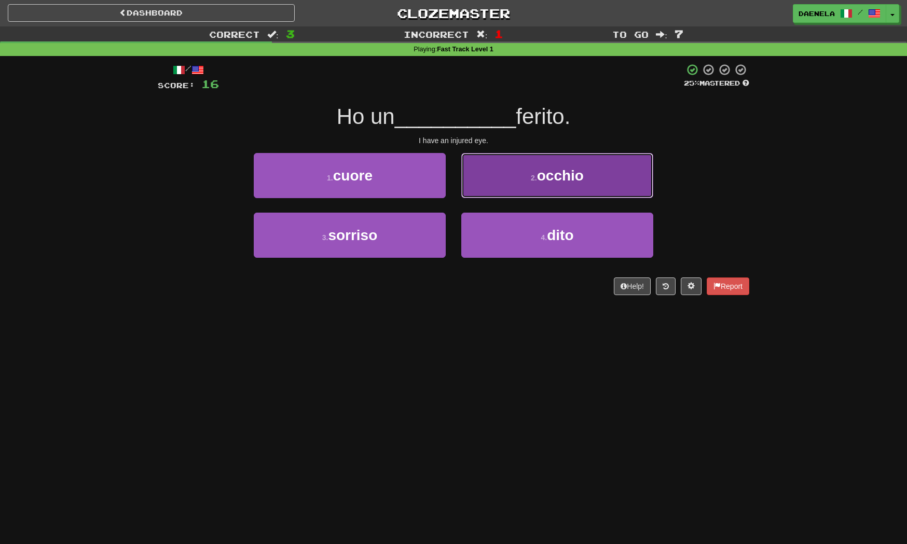
click at [462, 182] on button "2 . occhio" at bounding box center [557, 175] width 192 height 45
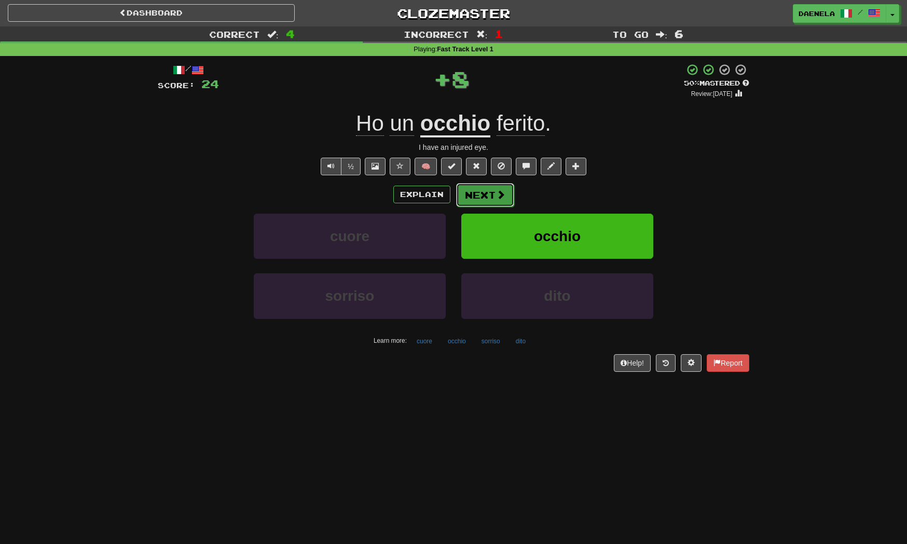
click at [474, 195] on button "Next" at bounding box center [485, 195] width 58 height 24
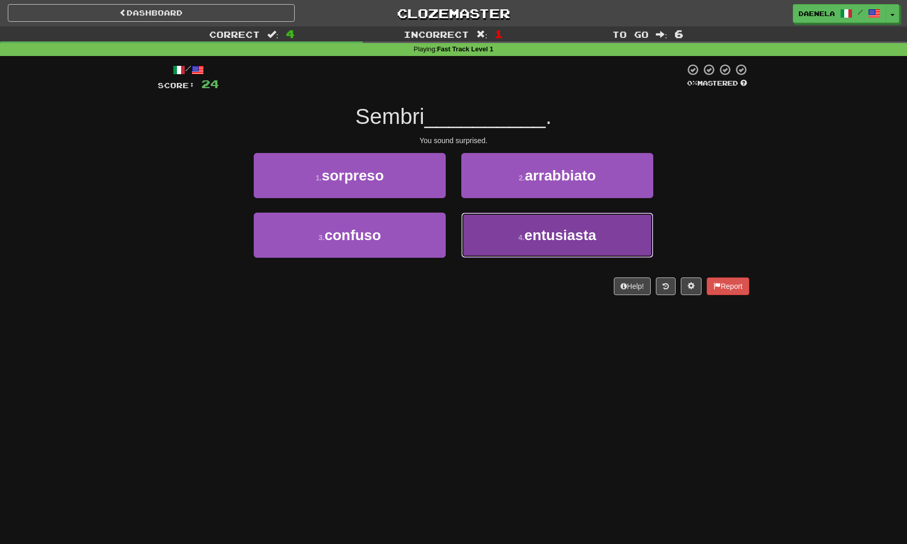
click at [524, 245] on button "4 . entusiasta" at bounding box center [557, 235] width 192 height 45
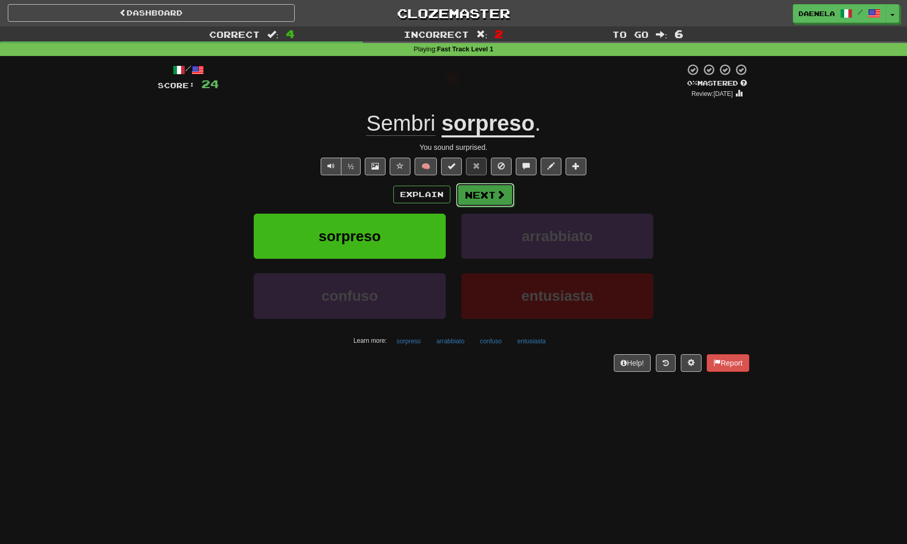
click at [492, 199] on button "Next" at bounding box center [485, 195] width 58 height 24
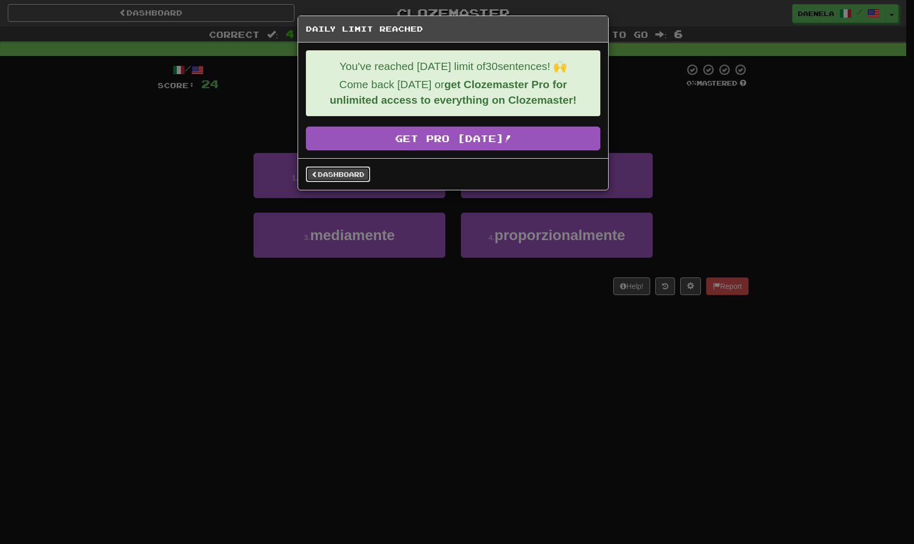
click at [349, 176] on link "Dashboard" at bounding box center [338, 174] width 64 height 16
